Goal: Task Accomplishment & Management: Use online tool/utility

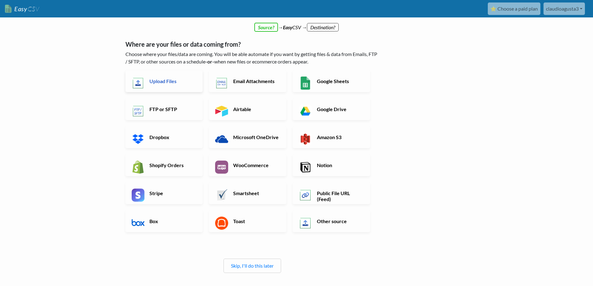
click at [164, 80] on h6 "Upload Files" at bounding box center [172, 81] width 49 height 6
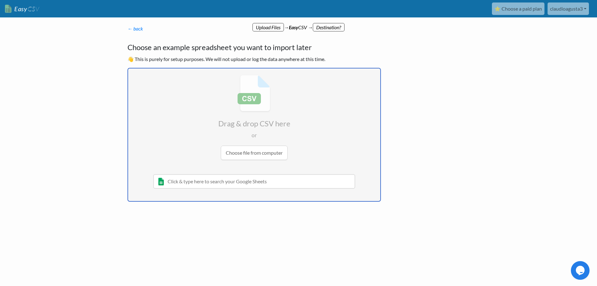
type input "C:\fakepath\Data 1.csv"
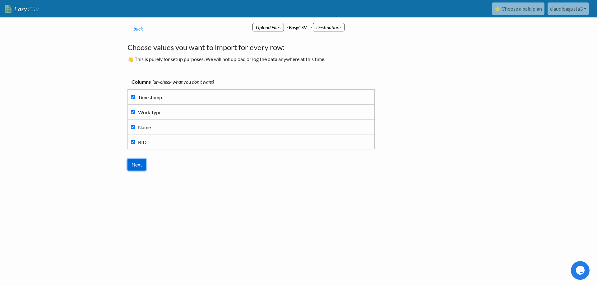
click at [136, 164] on input "Next" at bounding box center [137, 165] width 19 height 12
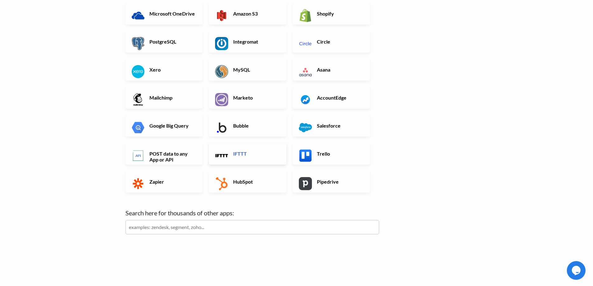
scroll to position [142, 0]
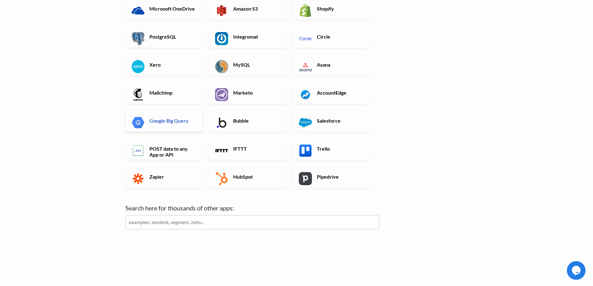
click at [176, 122] on h6 "Google Big Query" at bounding box center [172, 121] width 49 height 6
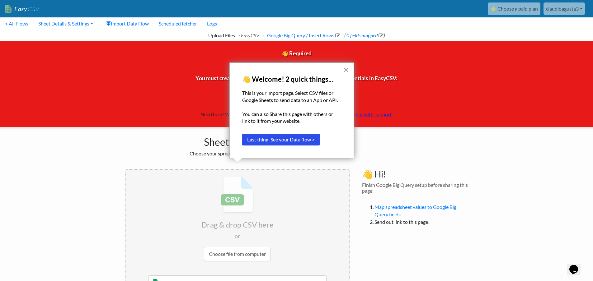
click at [347, 69] on button "×" at bounding box center [346, 70] width 6 height 10
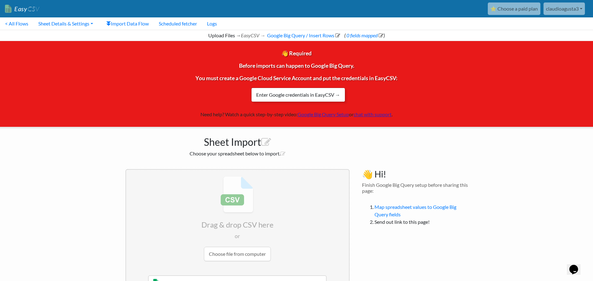
click at [316, 96] on link "Enter Google credentials in EasyCSV →" at bounding box center [298, 95] width 94 height 14
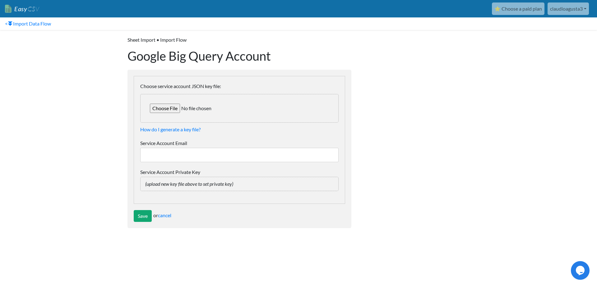
click at [180, 155] on input "Service Account Email" at bounding box center [239, 155] width 198 height 14
click at [175, 183] on icon "(upload new key file above to set private key)" at bounding box center [189, 184] width 88 height 6
click at [203, 158] on input "Service Account Email" at bounding box center [239, 155] width 198 height 14
click at [208, 155] on input "Service Account Email" at bounding box center [239, 155] width 198 height 14
click at [111, 141] on body "Easy CSV ⭐ Choose a paid plan claudioagusta3 Claudioagusta3 All Flows All CSV G…" at bounding box center [298, 117] width 597 height 234
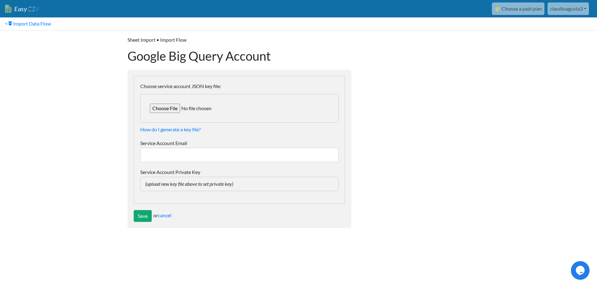
drag, startPoint x: 281, startPoint y: 60, endPoint x: 256, endPoint y: 70, distance: 26.3
